Goal: Task Accomplishment & Management: Manage account settings

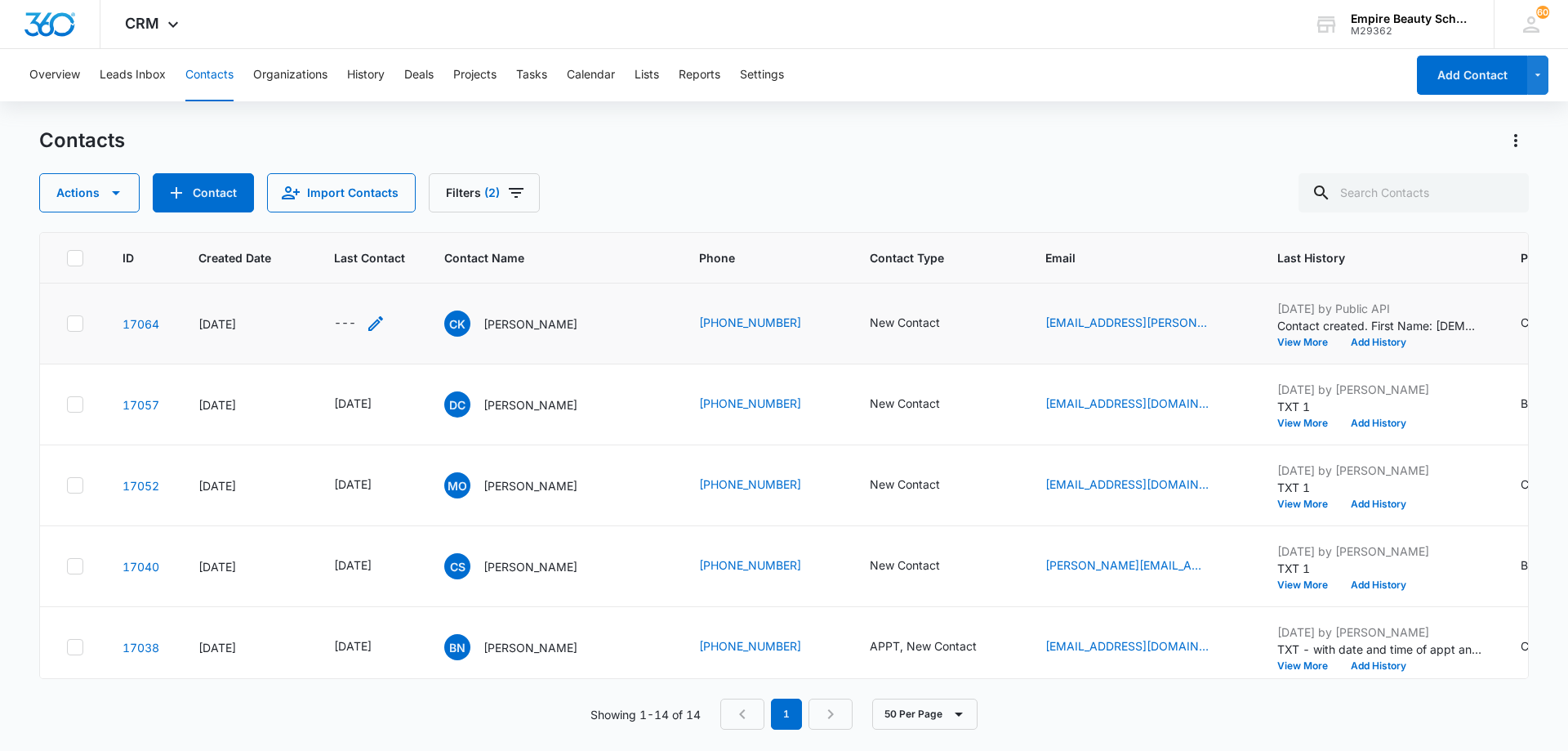
click at [370, 322] on icon "Last Contact - - Select to Edit Field" at bounding box center [376, 323] width 20 height 20
click at [366, 218] on input at bounding box center [357, 219] width 120 height 18
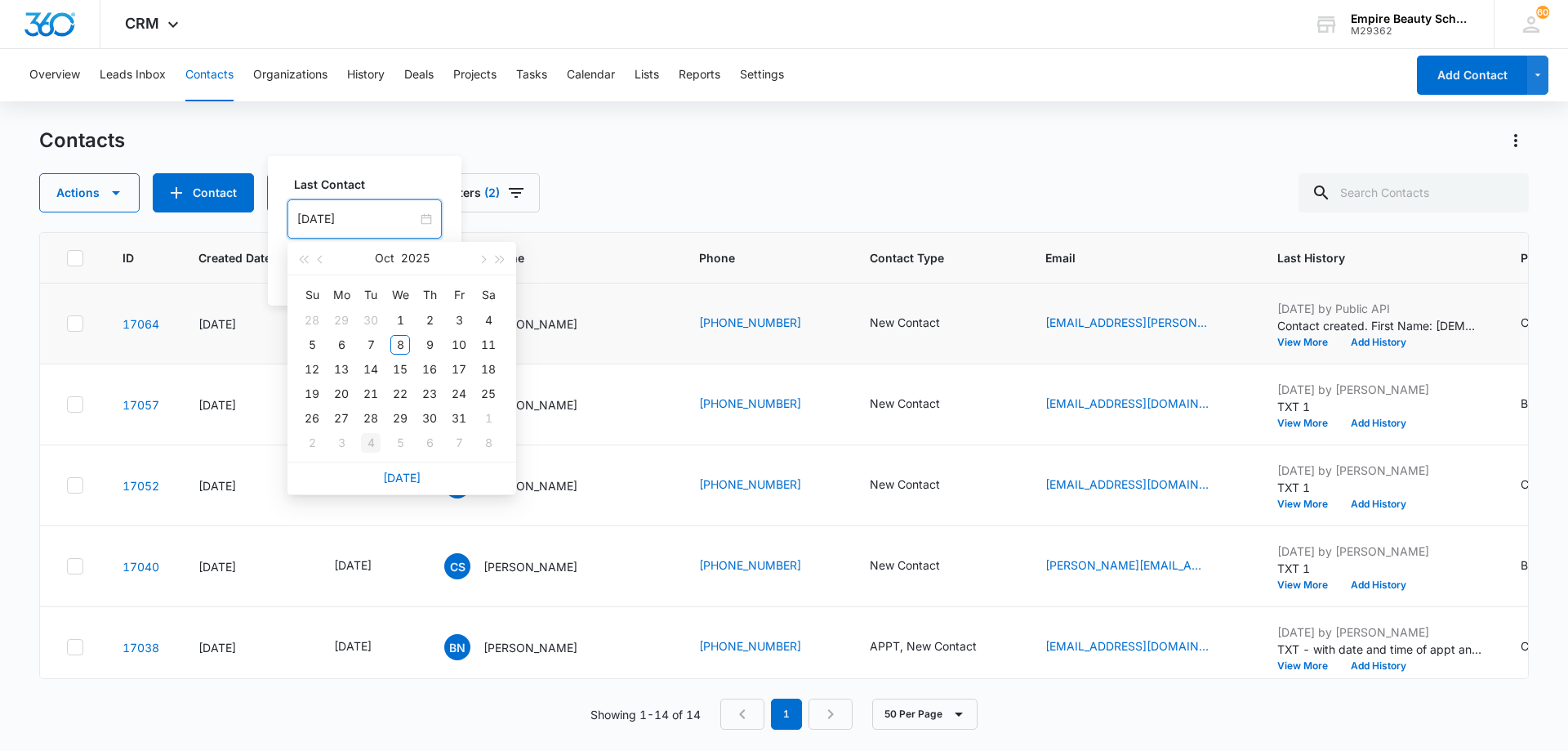
type input "[DATE]"
click at [394, 474] on link "[DATE]" at bounding box center [402, 478] width 37 height 14
type input "[DATE]"
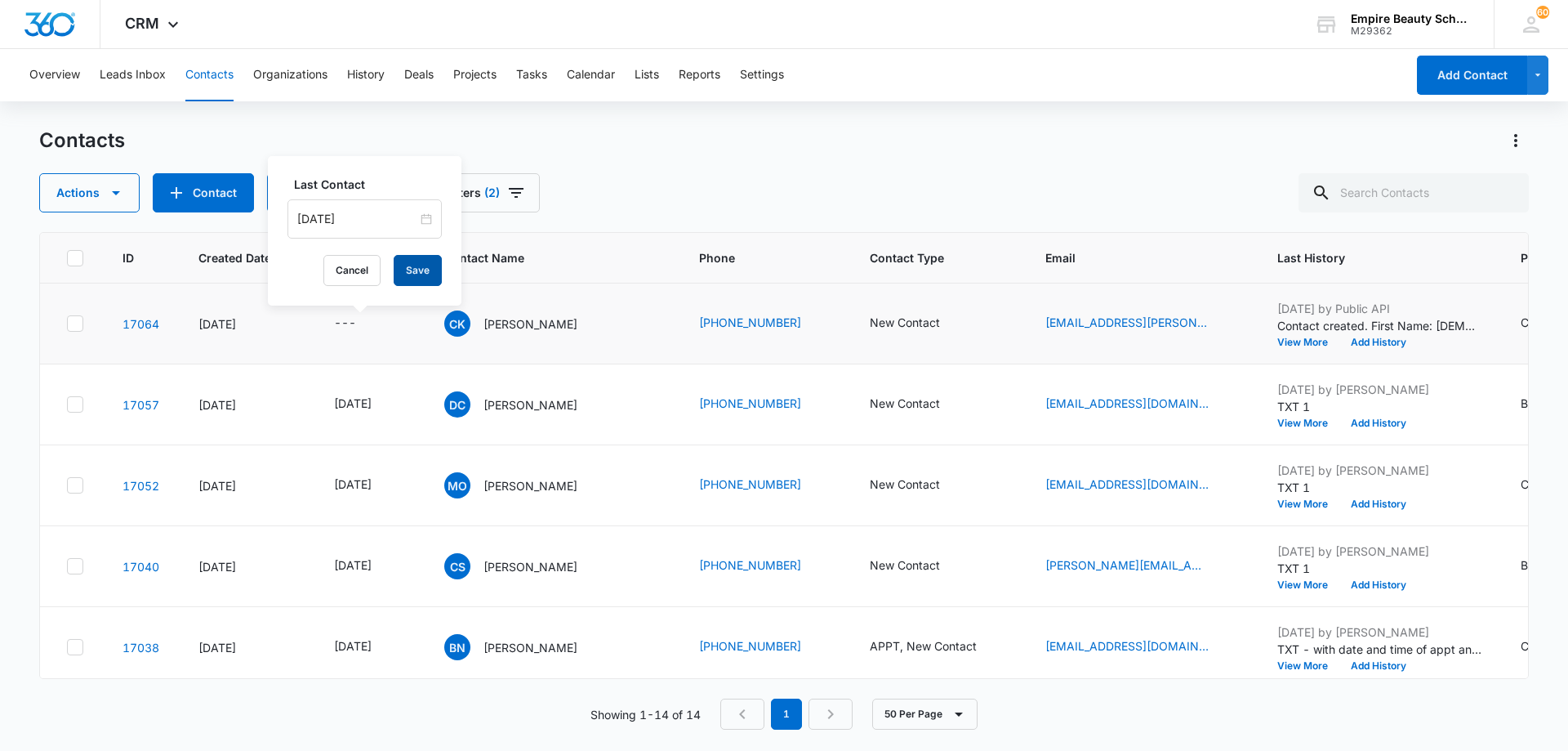
click at [402, 275] on button "Save" at bounding box center [418, 270] width 48 height 31
click at [1345, 342] on button "Add History" at bounding box center [1378, 342] width 78 height 10
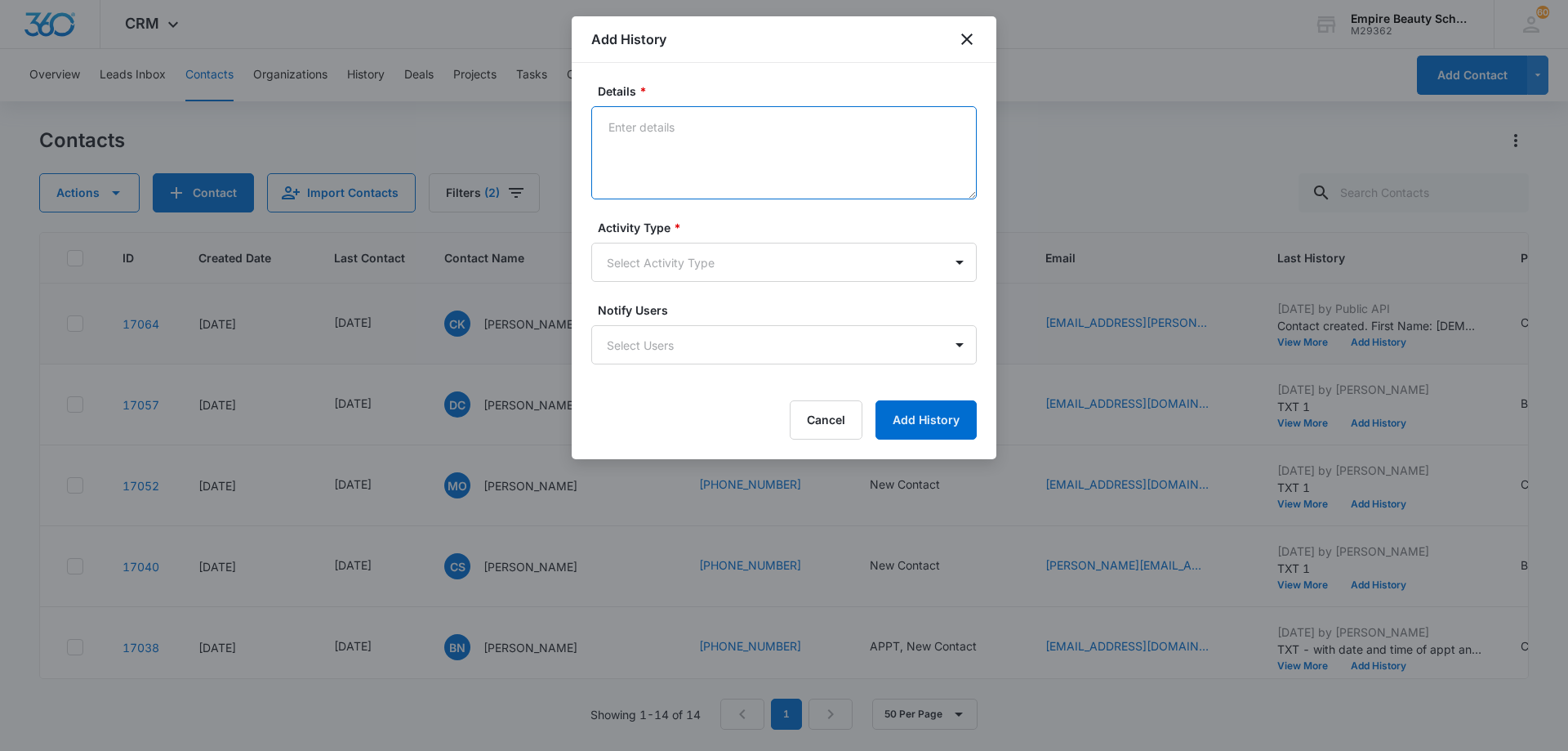
click at [741, 134] on textarea "Details *" at bounding box center [784, 152] width 386 height 94
type textarea "LVM 1"
click at [702, 268] on body "CRM Apps Forms CRM Email Shop Payments POS Files Brand Settings AI Assistant Em…" at bounding box center [784, 375] width 1568 height 751
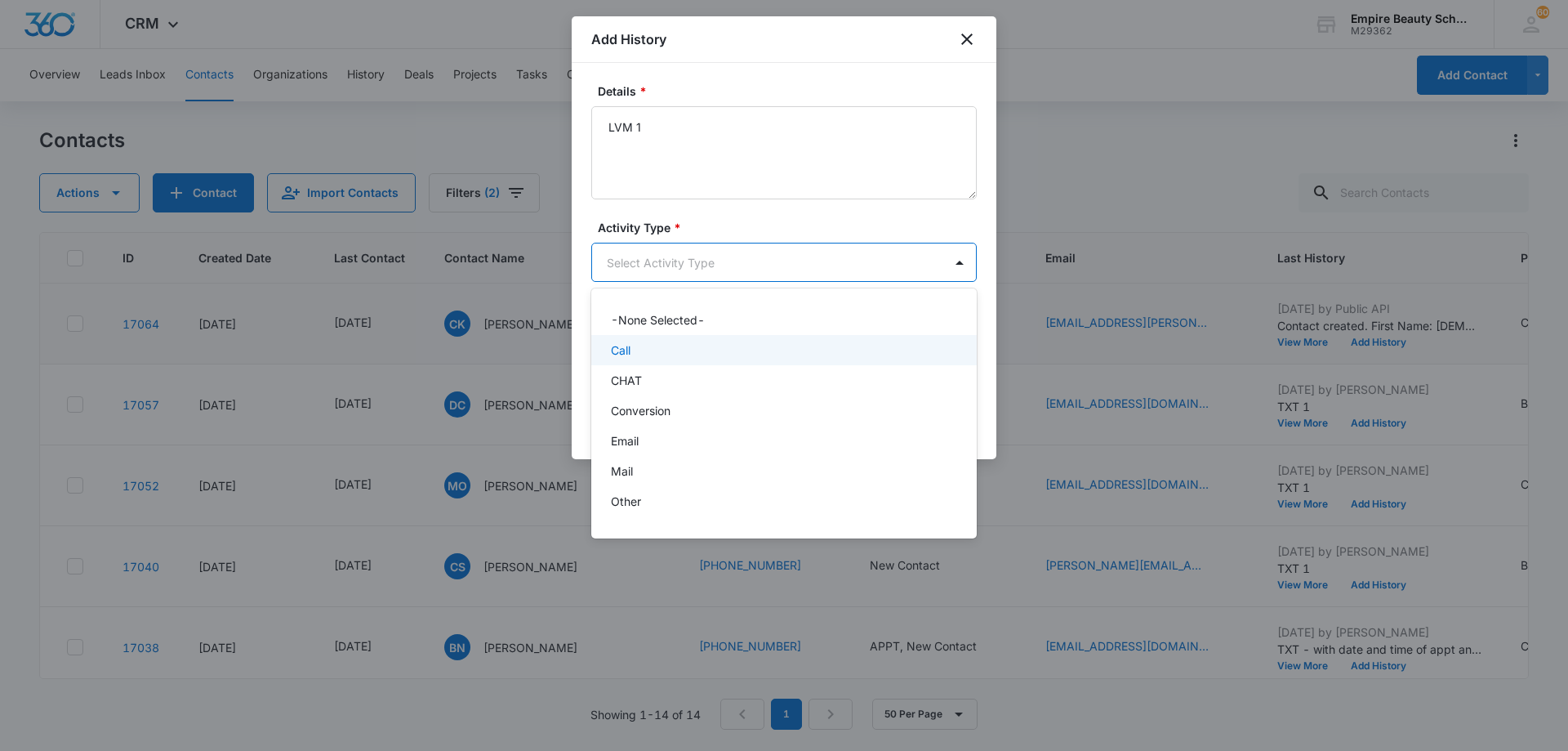
click at [699, 344] on div "Call" at bounding box center [782, 349] width 343 height 17
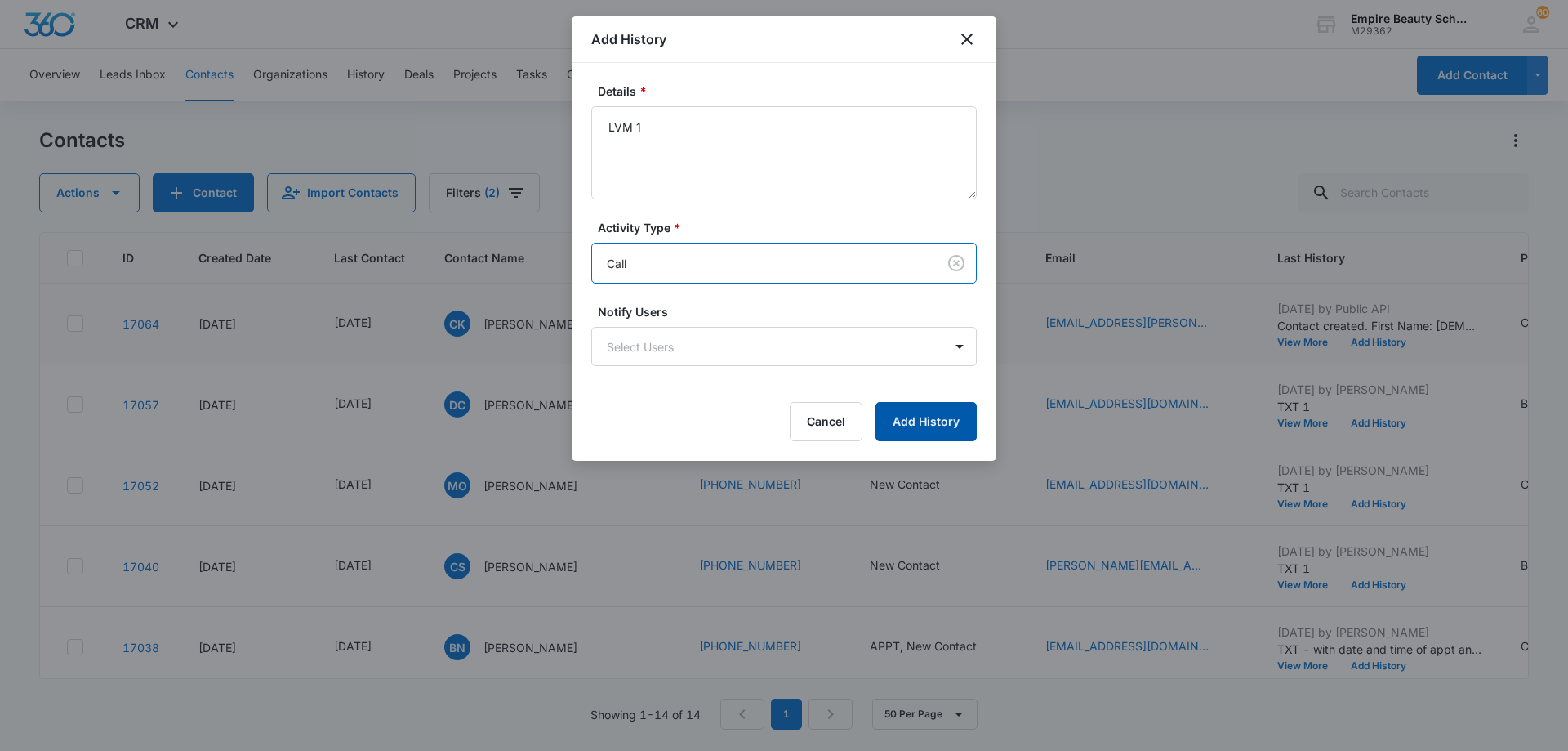
click at [898, 412] on button "Add History" at bounding box center [926, 421] width 102 height 39
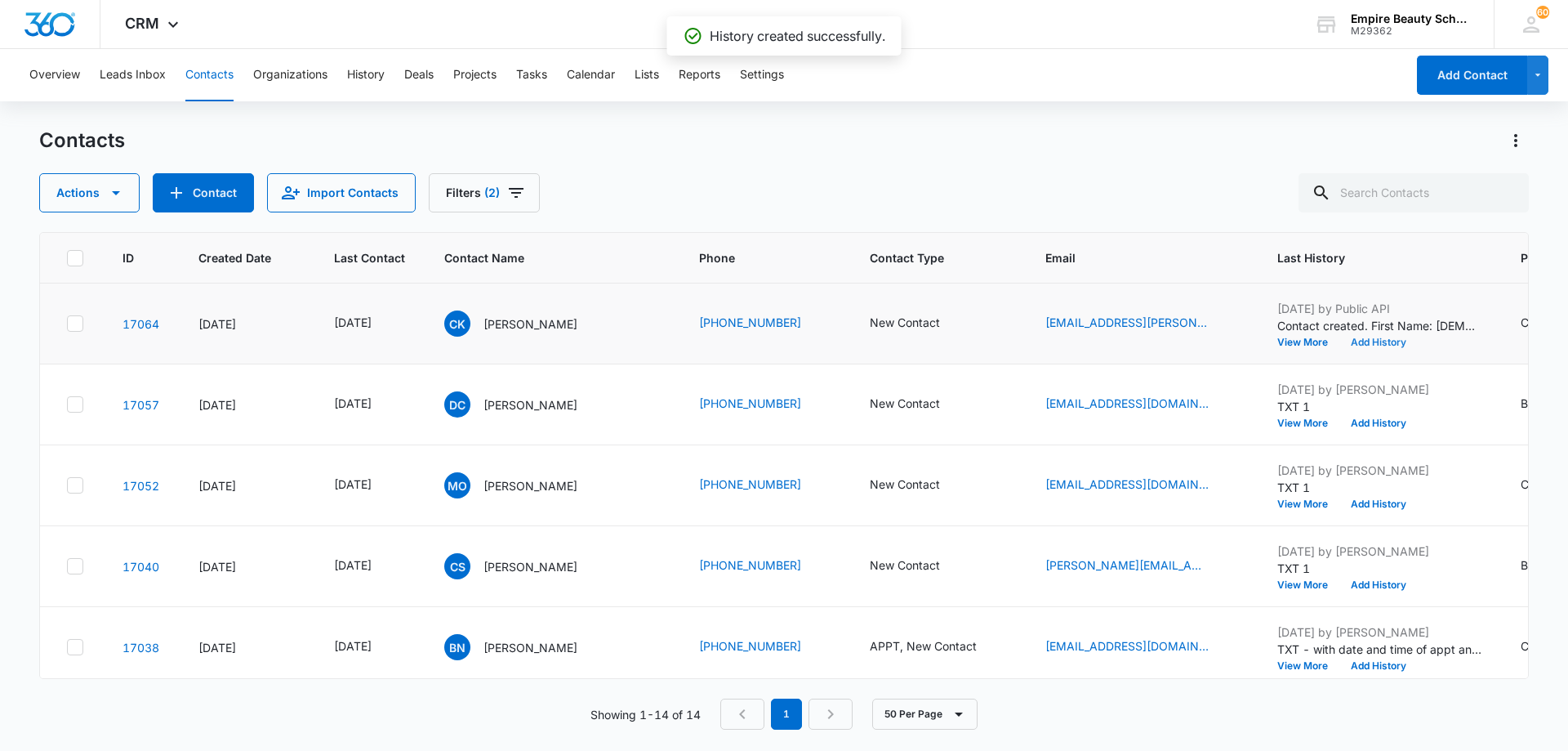
click at [1343, 341] on button "Add History" at bounding box center [1378, 342] width 78 height 10
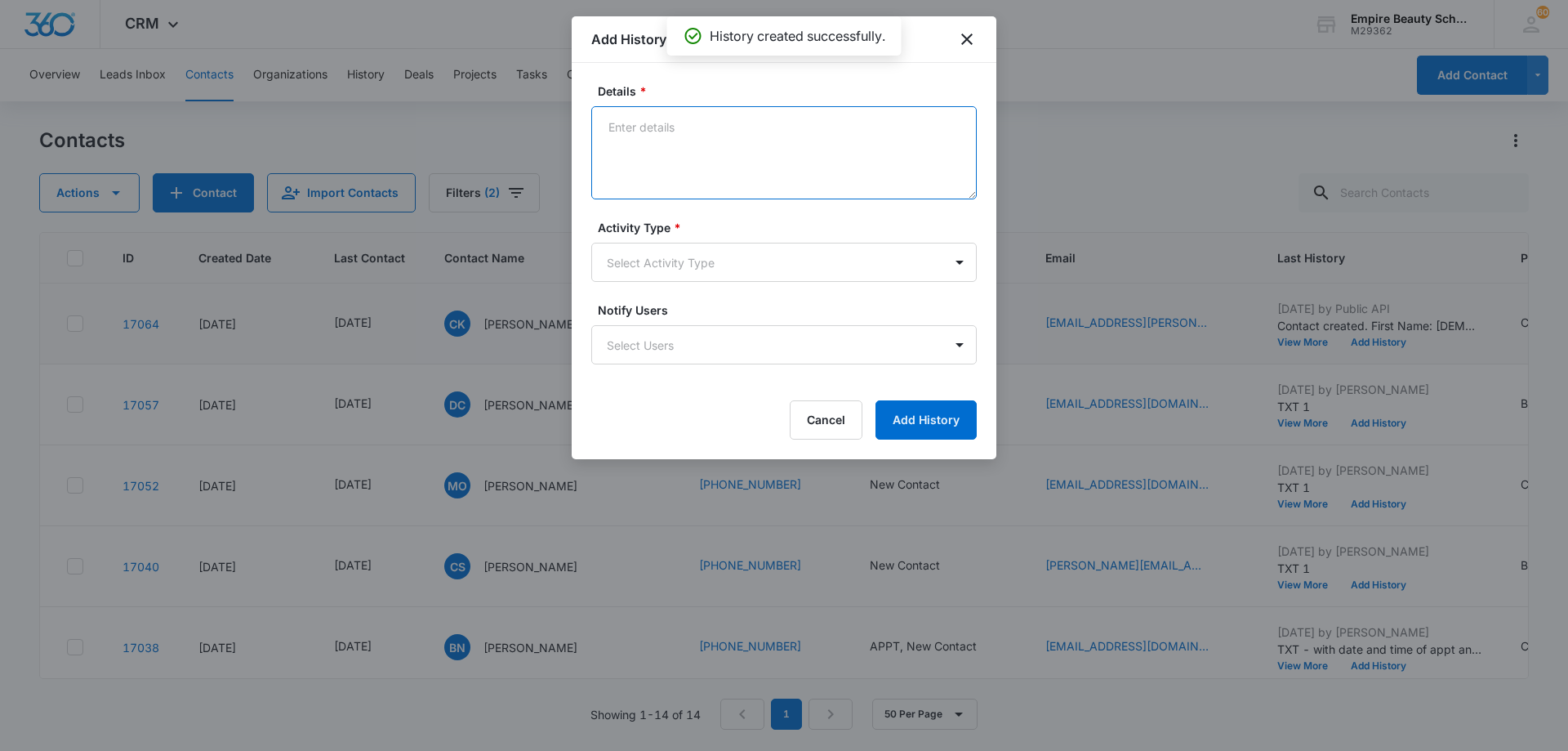
click at [749, 151] on textarea "Details *" at bounding box center [784, 152] width 386 height 94
type textarea "EM 1"
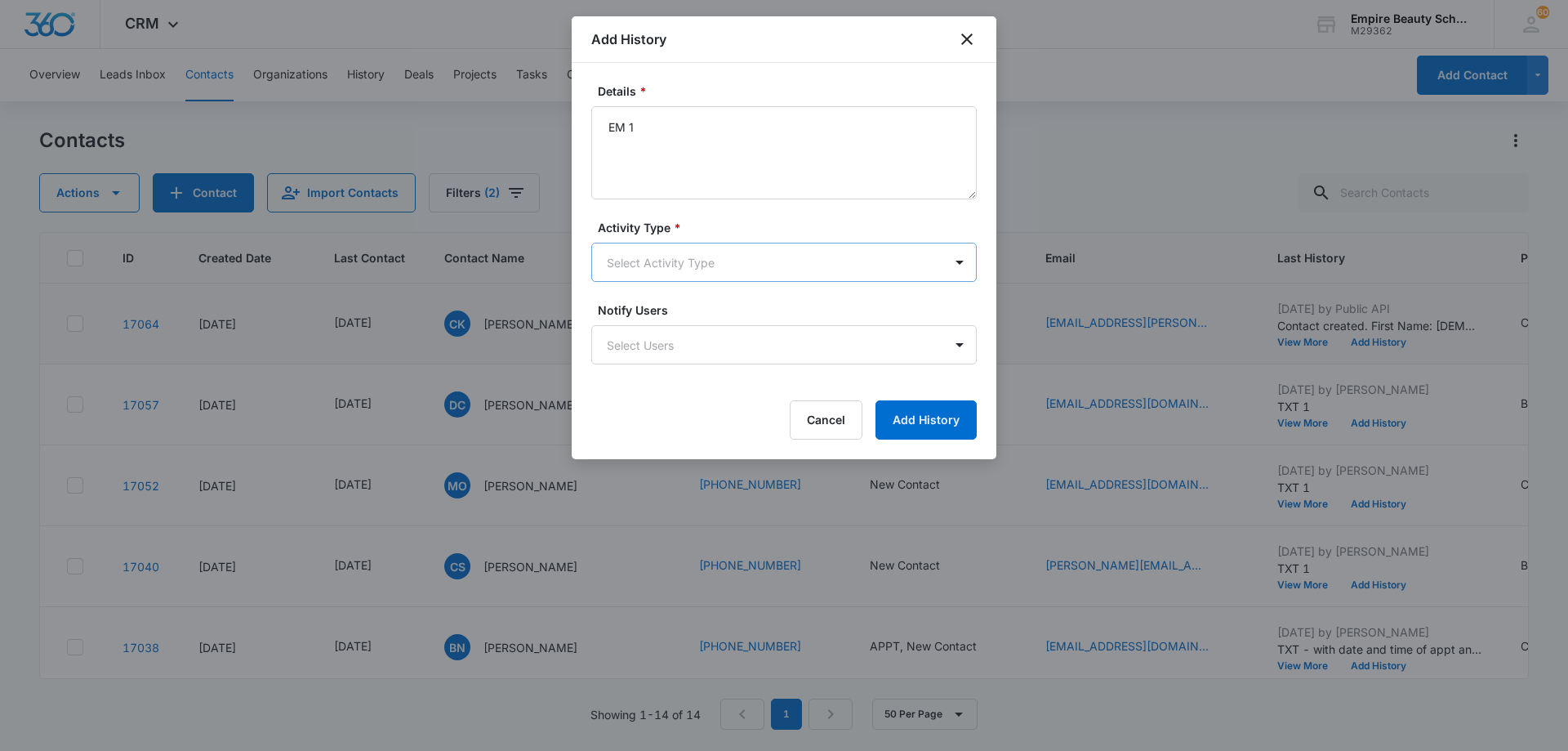
click at [743, 256] on body "CRM Apps Forms CRM Email Shop Payments POS Files Brand Settings AI Assistant Em…" at bounding box center [784, 375] width 1568 height 751
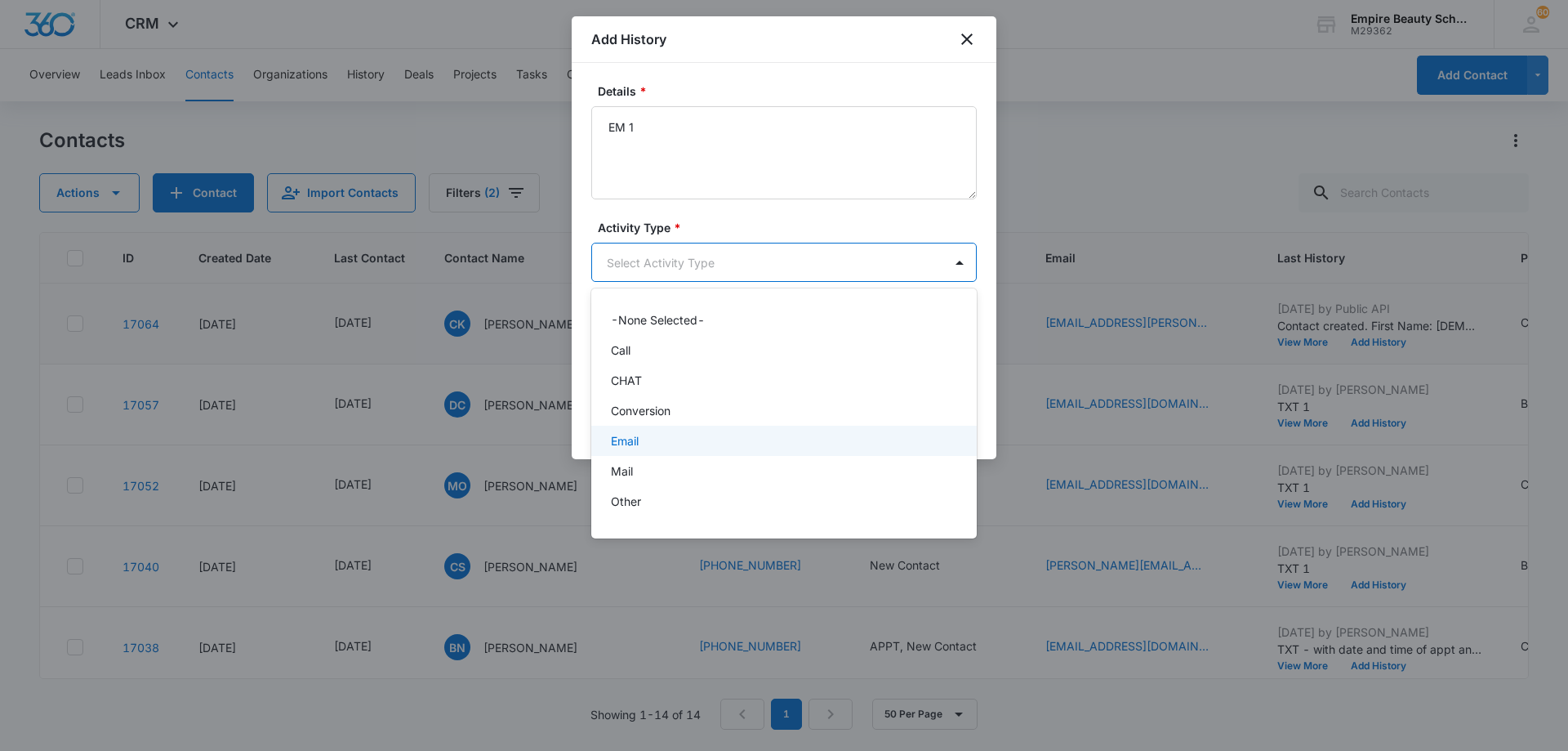
click at [727, 429] on div "Email" at bounding box center [784, 441] width 386 height 30
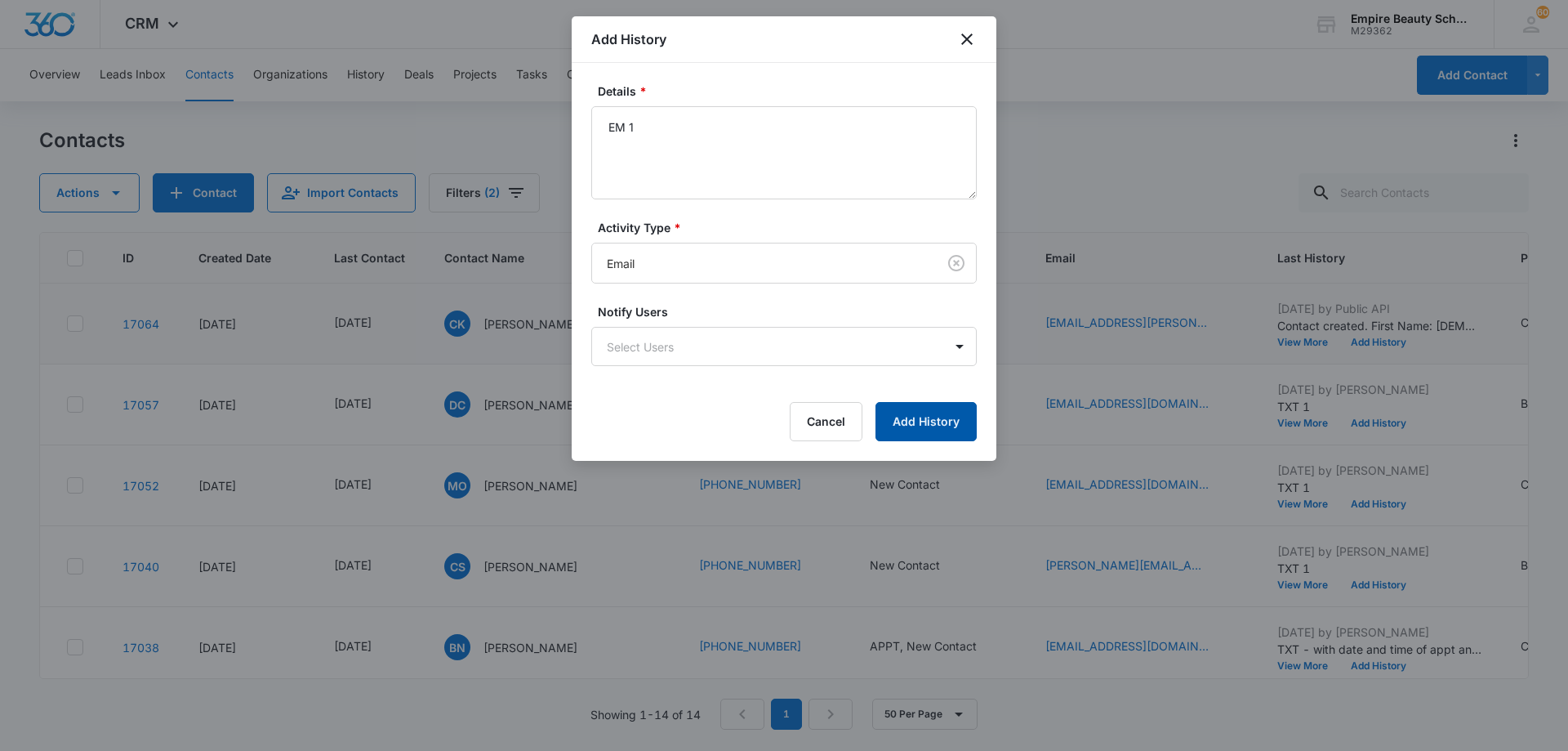
click at [928, 419] on button "Add History" at bounding box center [926, 421] width 102 height 39
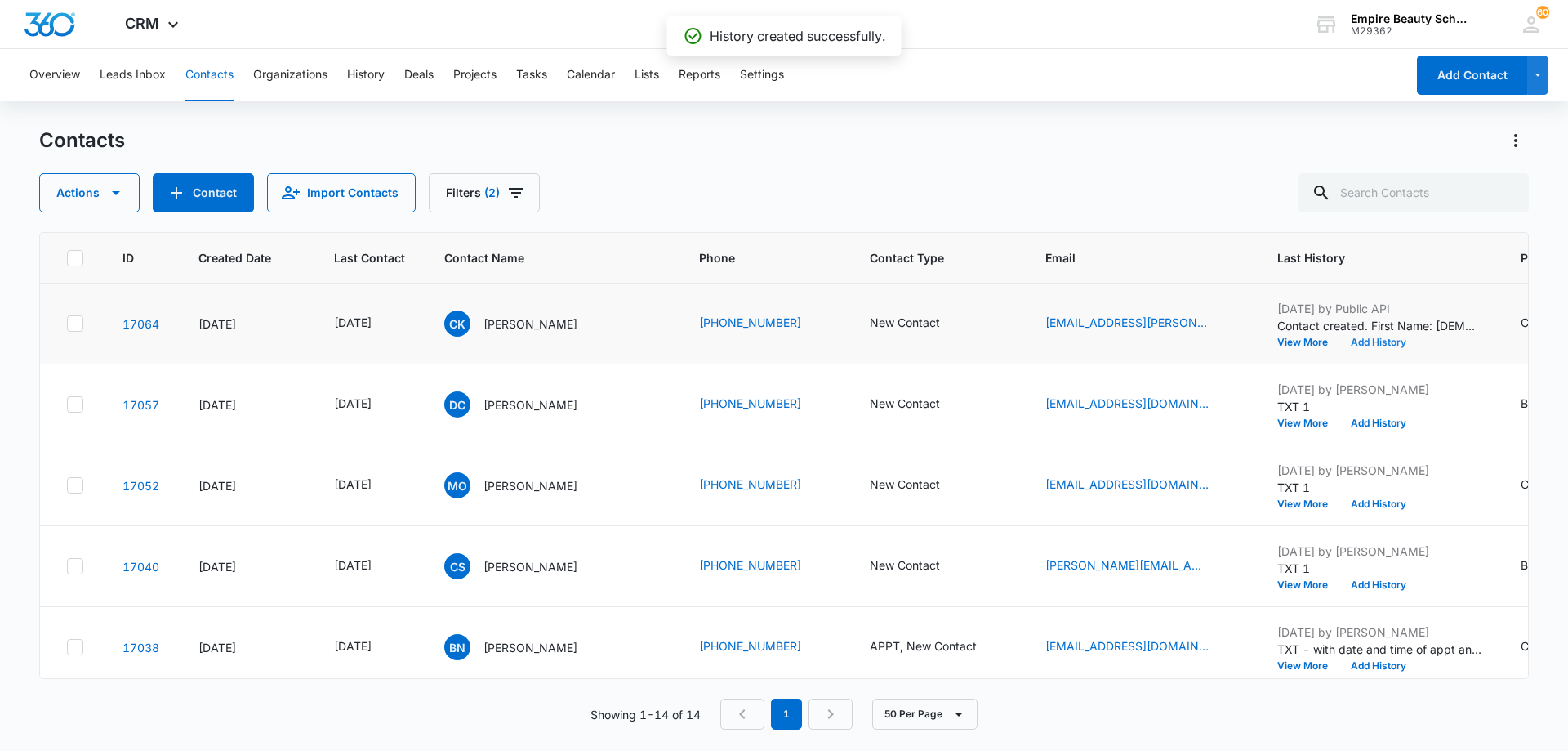
click at [1339, 341] on button "Add History" at bounding box center [1378, 342] width 78 height 10
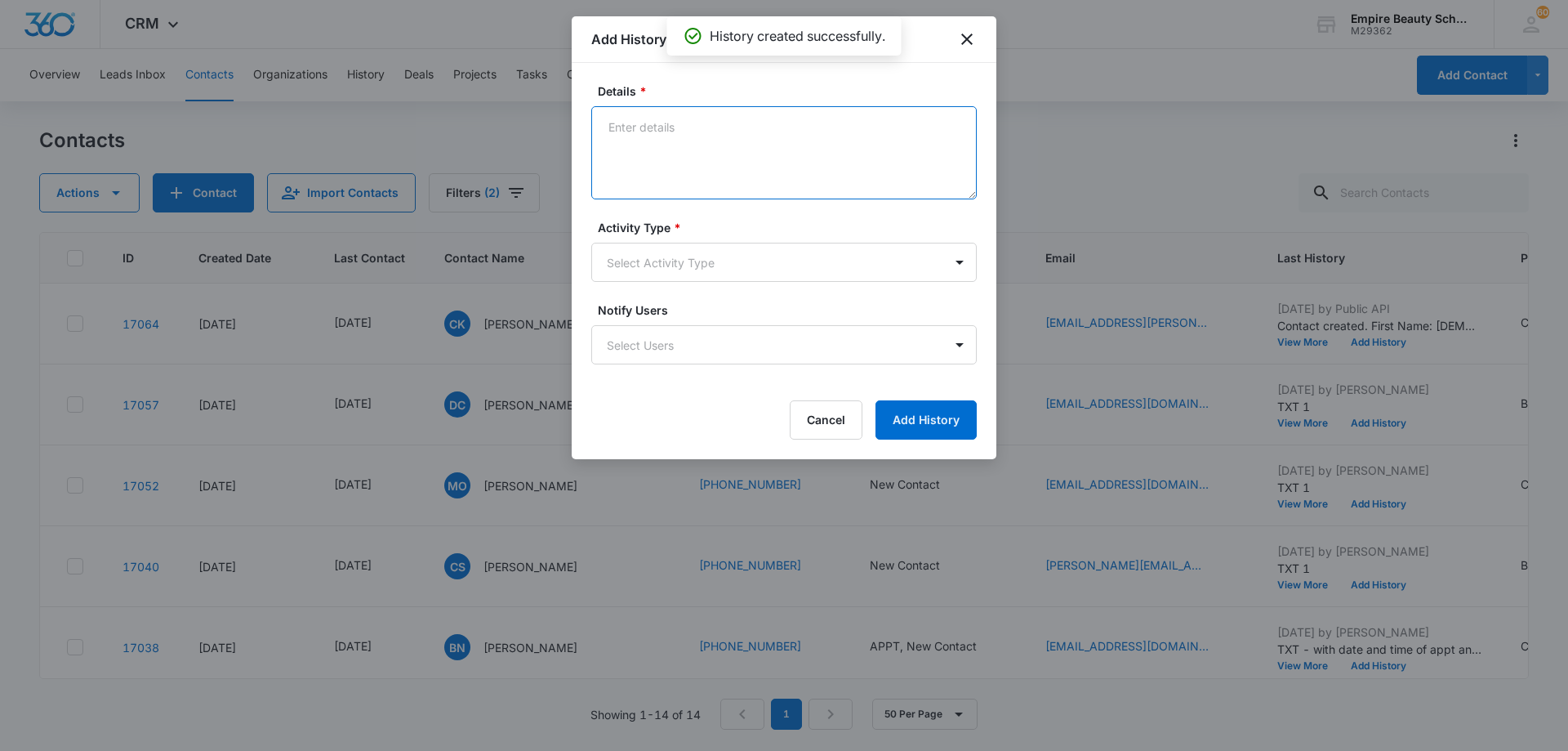
click at [756, 148] on textarea "Details *" at bounding box center [784, 152] width 386 height 94
type textarea "TXT 1"
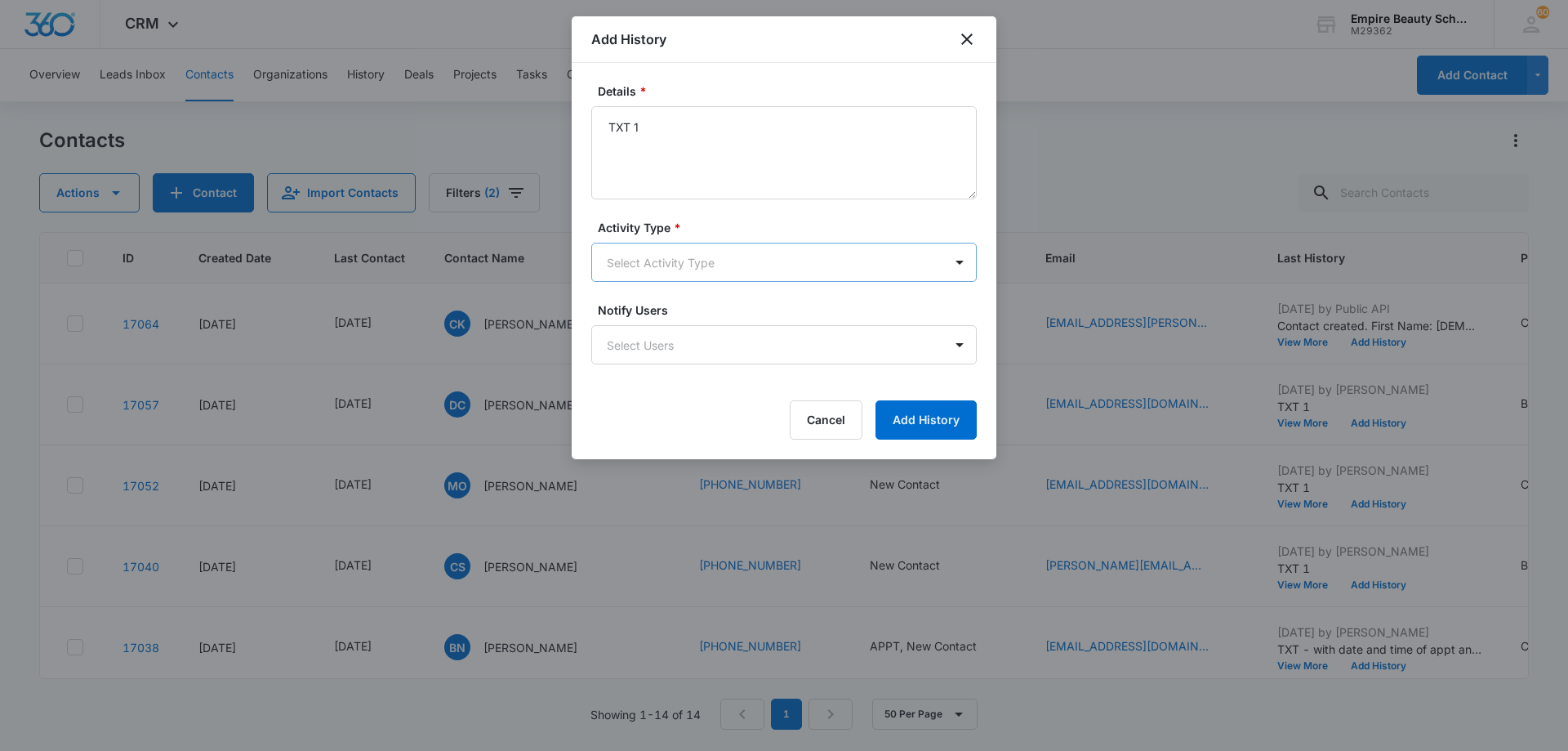
click at [752, 273] on body "CRM Apps Forms CRM Email Shop Payments POS Files Brand Settings AI Assistant Em…" at bounding box center [784, 375] width 1568 height 751
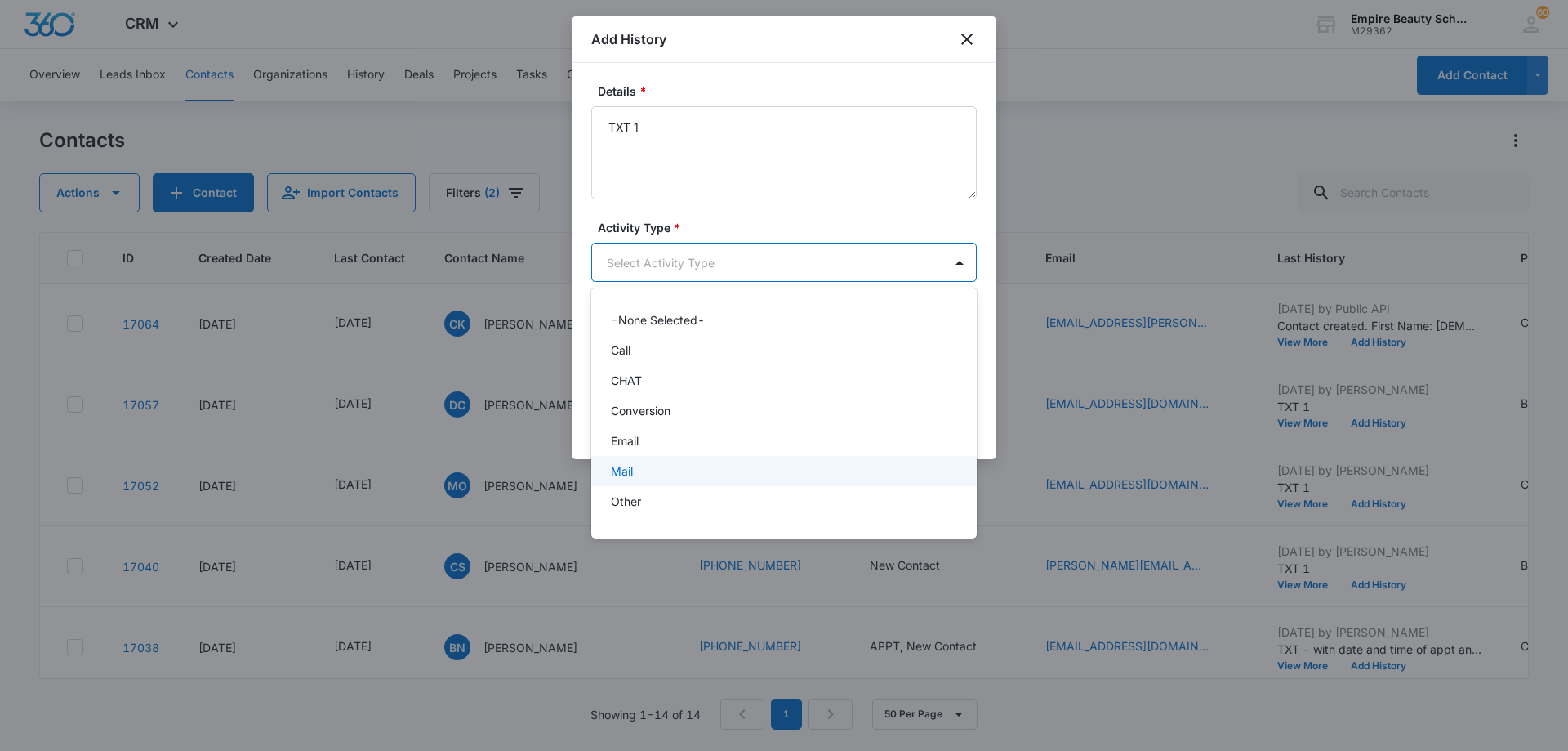
scroll to position [85, 0]
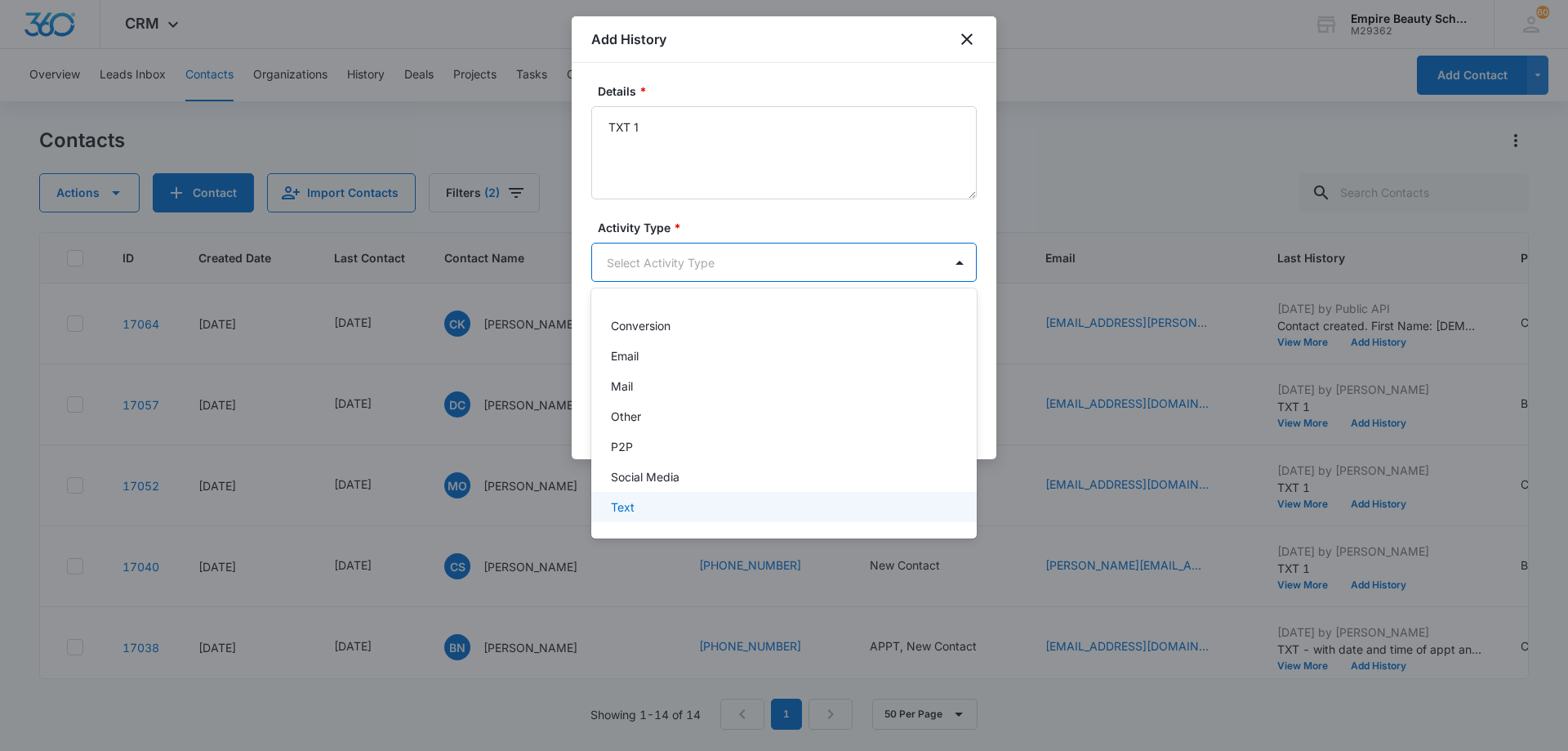
click at [726, 501] on div "Text" at bounding box center [782, 506] width 343 height 17
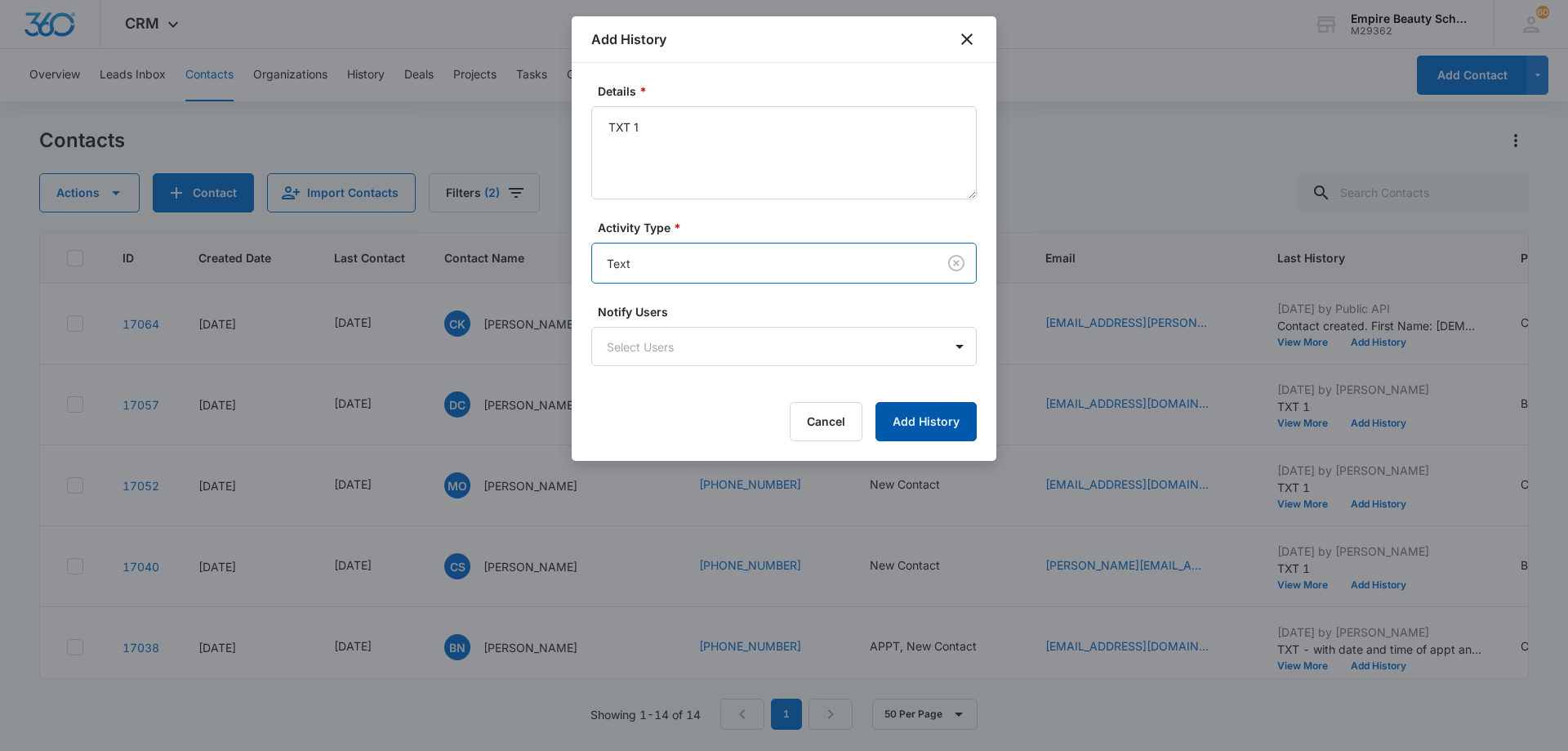
click at [926, 424] on button "Add History" at bounding box center [926, 421] width 102 height 39
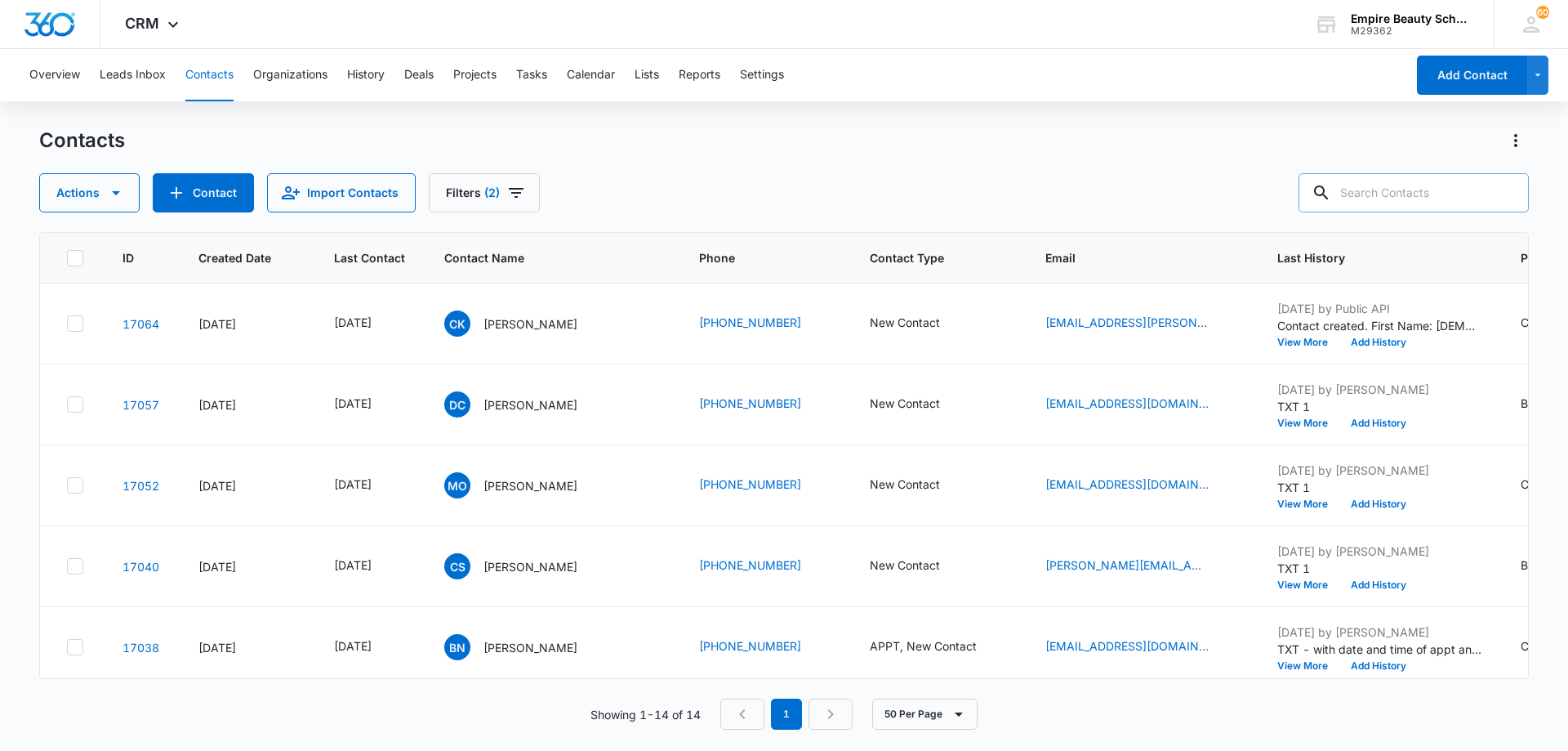
click at [1434, 200] on input "text" at bounding box center [1413, 192] width 231 height 39
type input "2240"
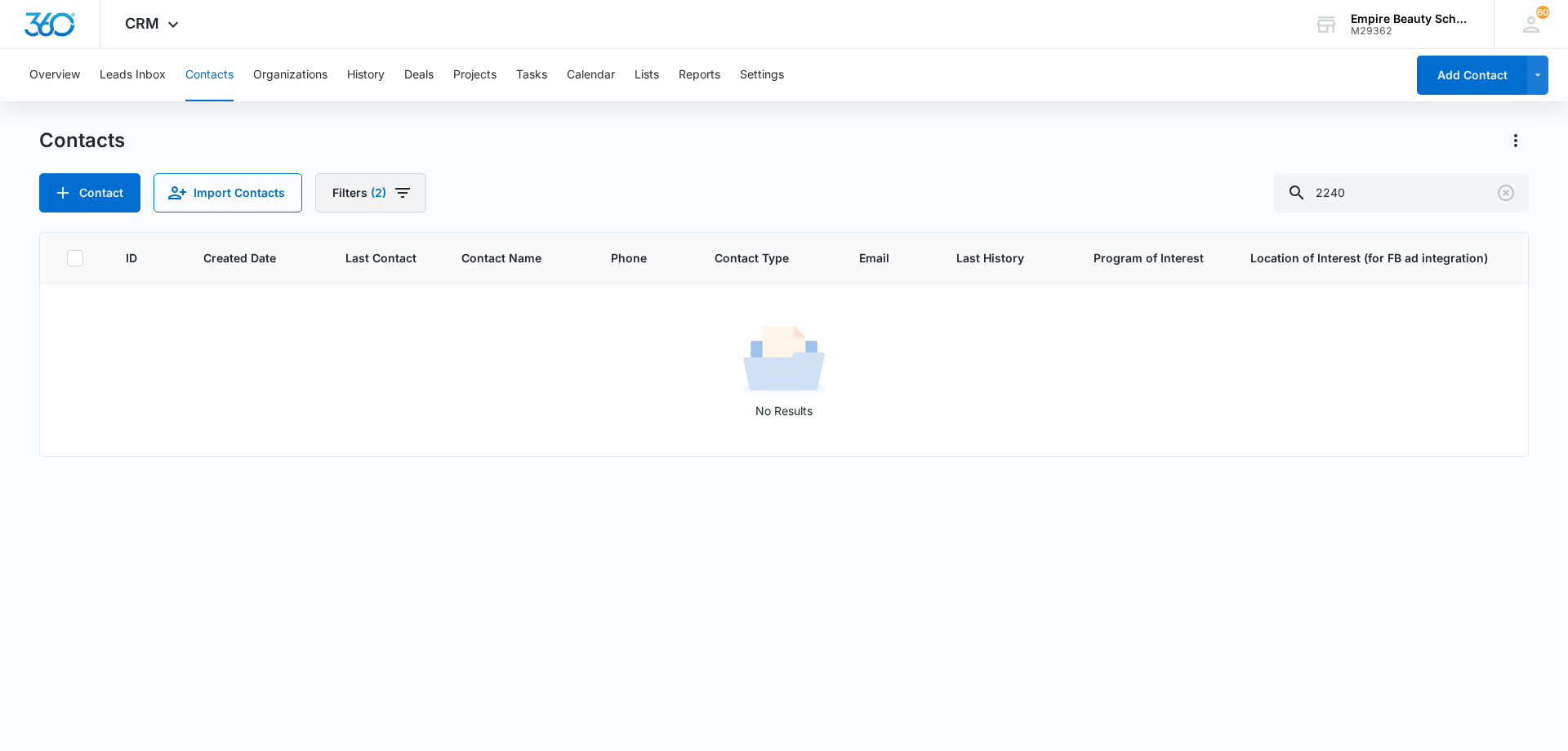
click at [401, 191] on icon "Filters" at bounding box center [402, 192] width 20 height 20
click at [392, 380] on icon "Clear" at bounding box center [390, 380] width 12 height 12
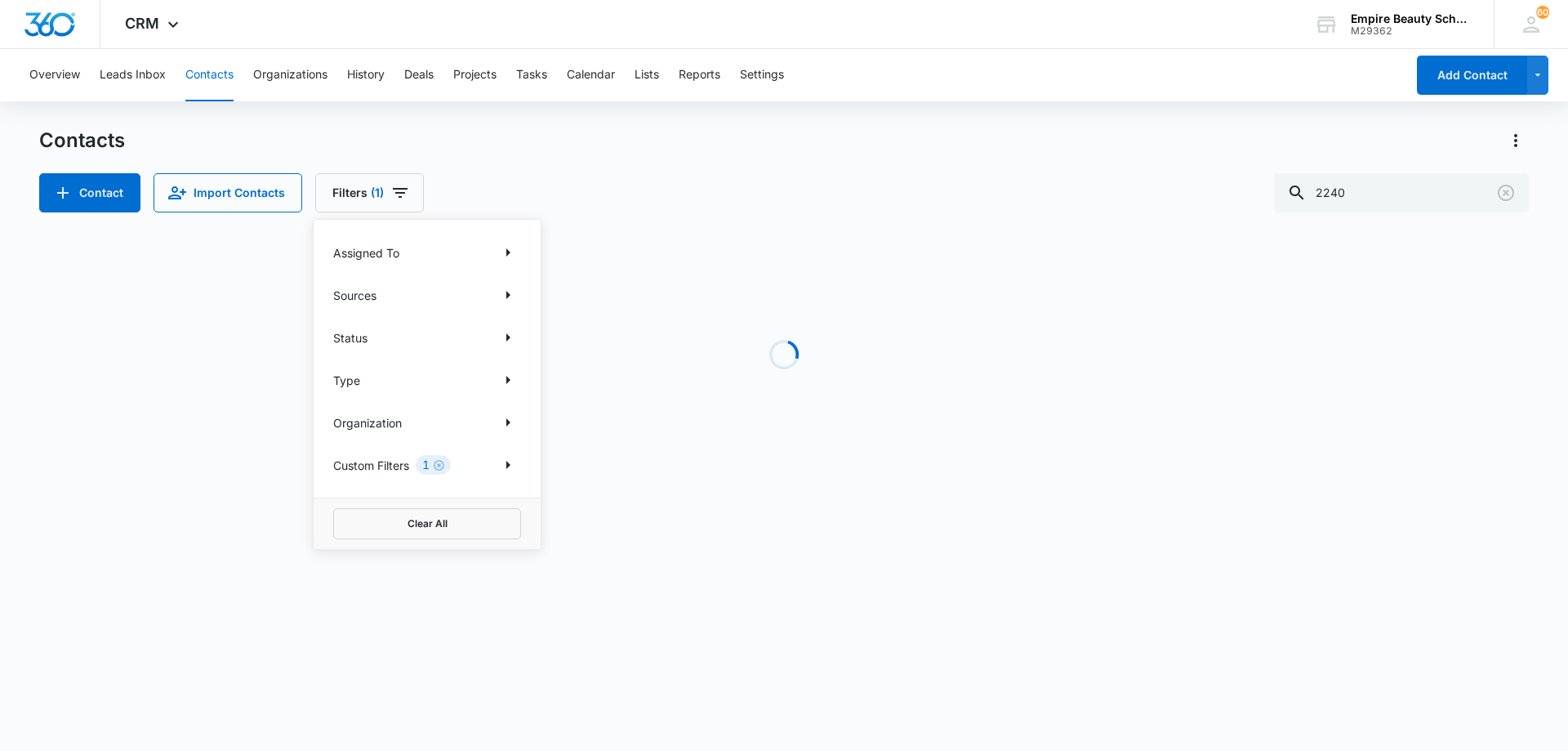
click at [855, 139] on div "Contacts" at bounding box center [784, 140] width 1490 height 26
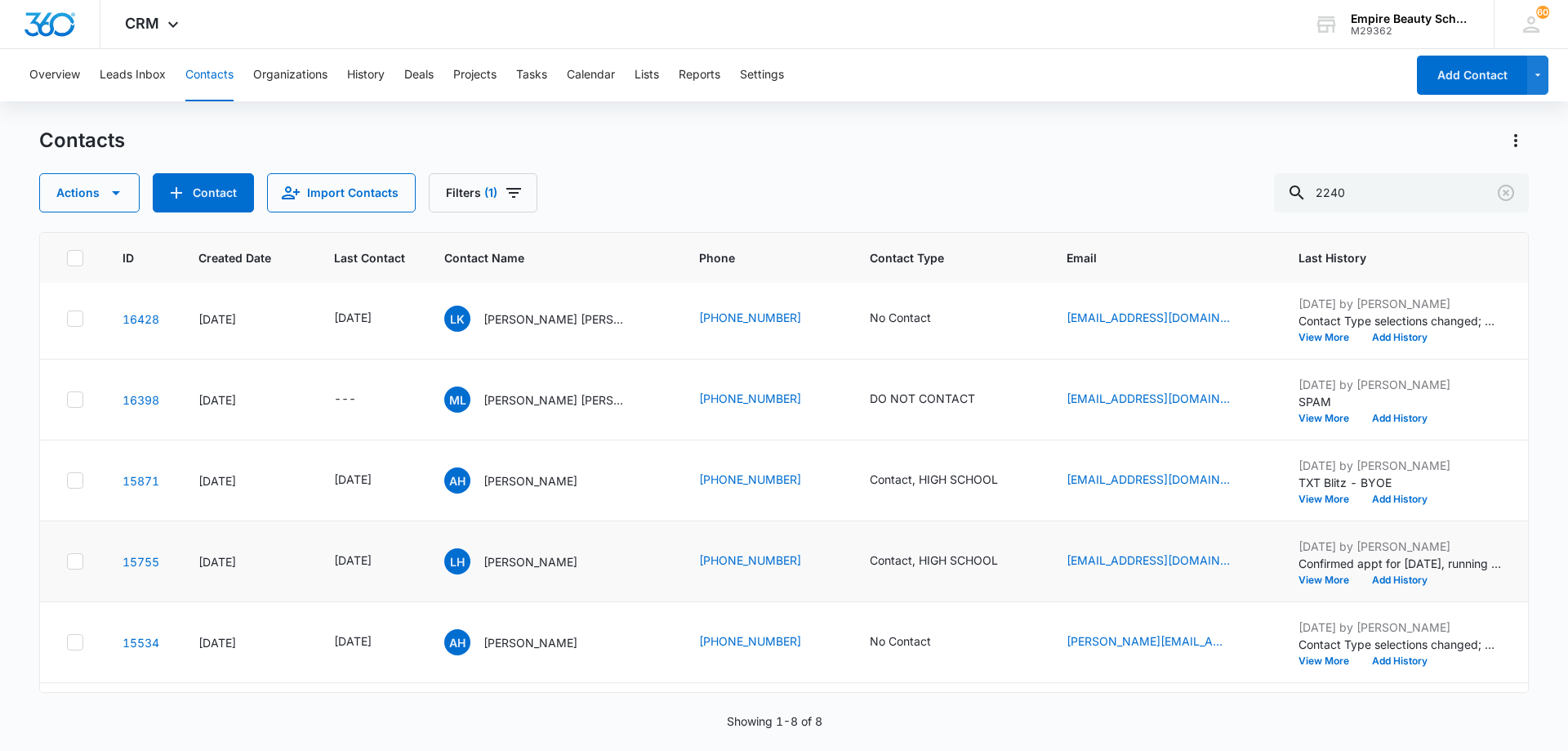
scroll to position [0, 0]
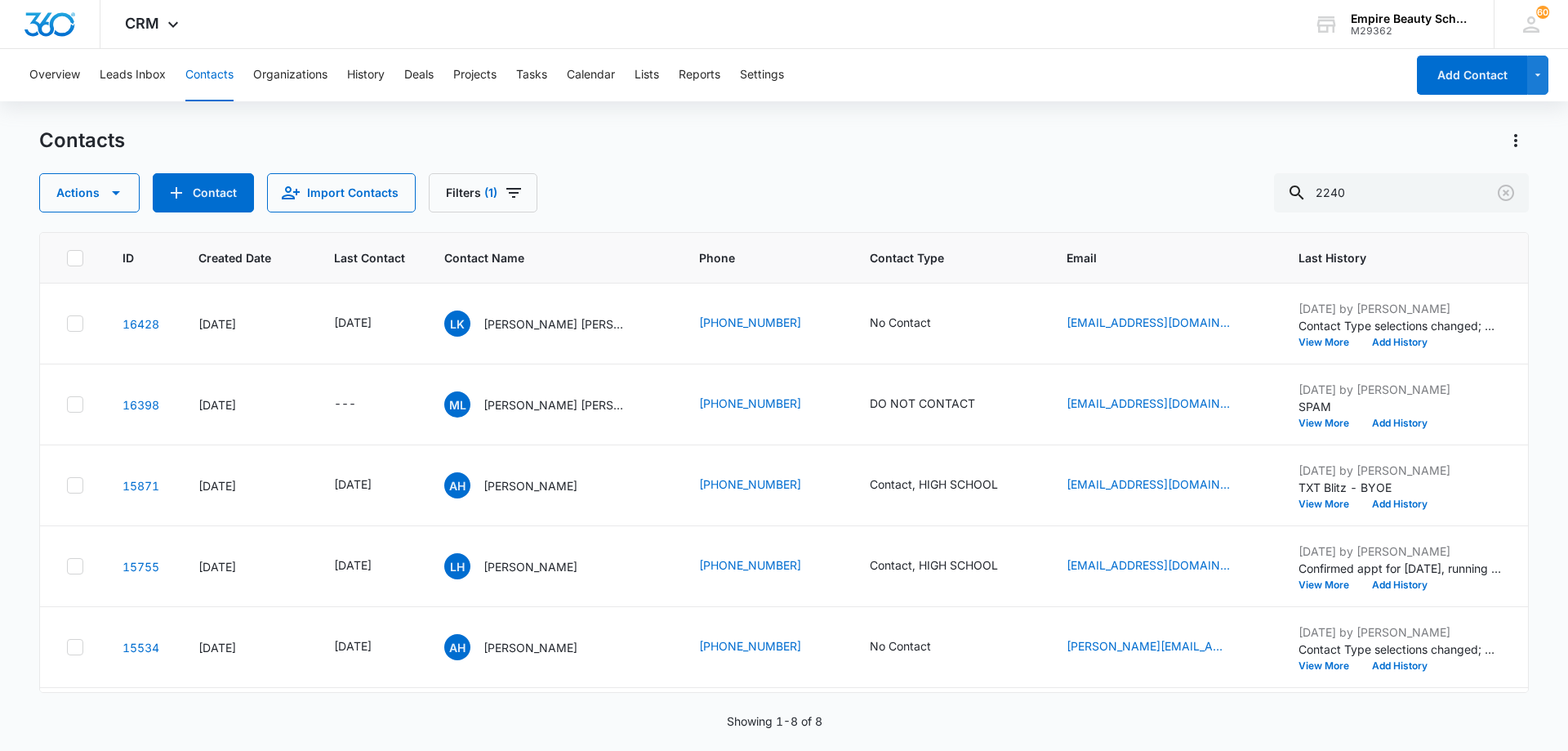
click at [830, 167] on div "Contacts Actions Contact Import Contacts Filters (1) 2240" at bounding box center [784, 169] width 1490 height 85
click at [1502, 194] on icon "Clear" at bounding box center [1506, 192] width 20 height 20
